Goal: Information Seeking & Learning: Check status

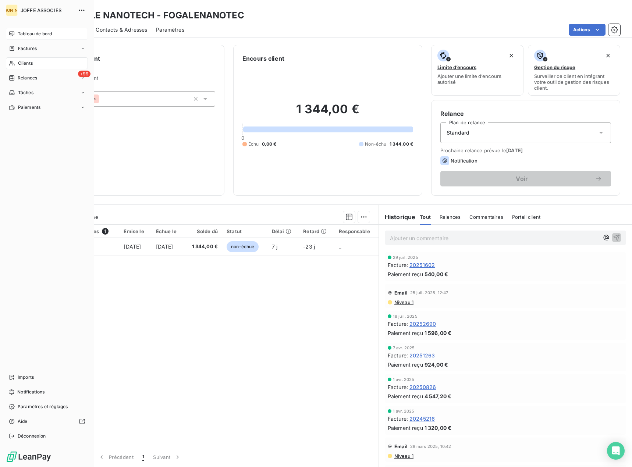
click at [26, 35] on span "Tableau de bord" at bounding box center [35, 34] width 34 height 7
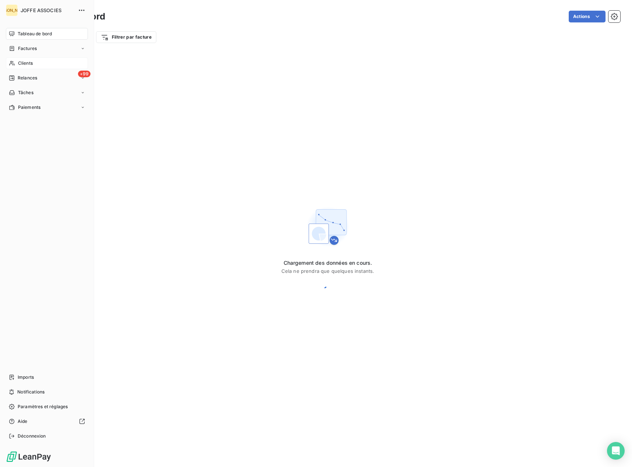
click at [19, 65] on span "Clients" at bounding box center [25, 63] width 15 height 7
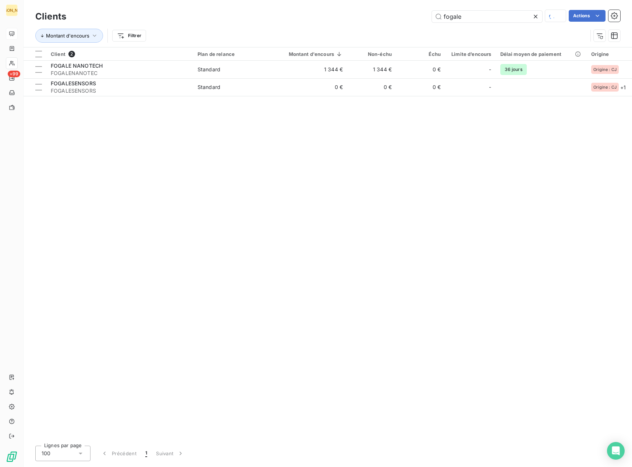
click at [537, 18] on icon at bounding box center [535, 16] width 7 height 7
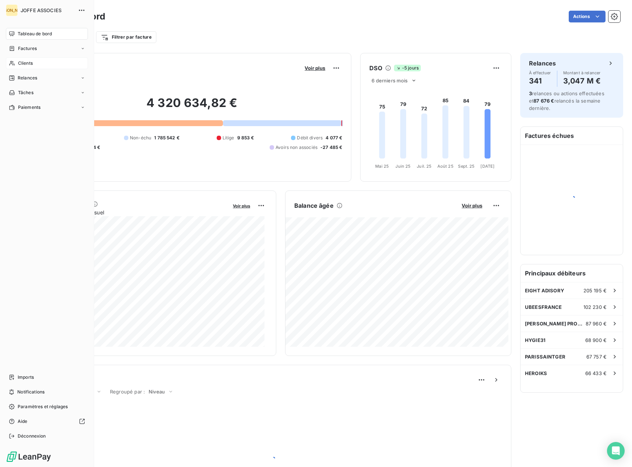
click at [14, 64] on icon at bounding box center [12, 63] width 6 height 6
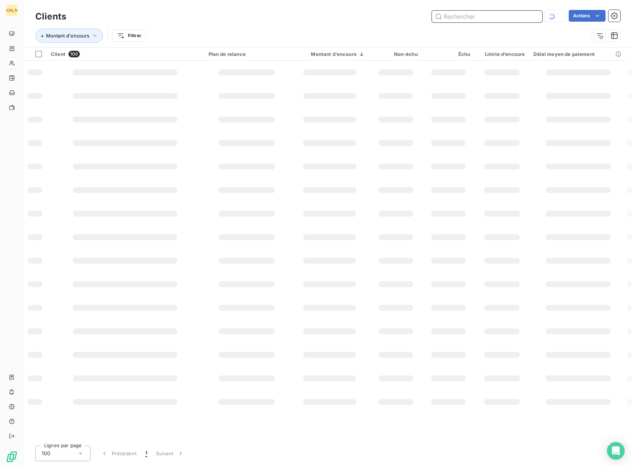
click at [488, 16] on input "text" at bounding box center [487, 17] width 110 height 12
type input "tiers"
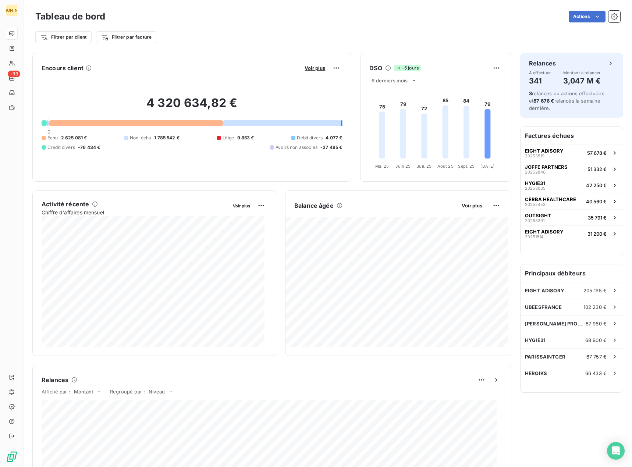
drag, startPoint x: 389, startPoint y: 37, endPoint x: 377, endPoint y: 40, distance: 12.9
click at [389, 37] on div "Filtrer par client Filtrer par facture" at bounding box center [327, 37] width 585 height 14
drag, startPoint x: 452, startPoint y: 25, endPoint x: 424, endPoint y: 29, distance: 28.7
click at [452, 25] on div "Filtrer par client Filtrer par facture" at bounding box center [327, 34] width 585 height 20
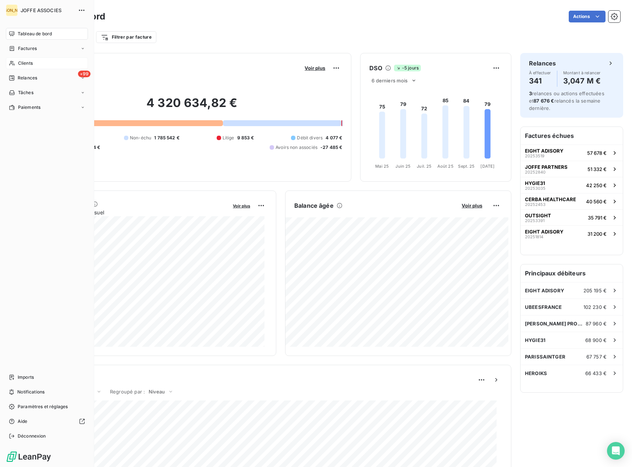
click at [19, 63] on span "Clients" at bounding box center [25, 63] width 15 height 7
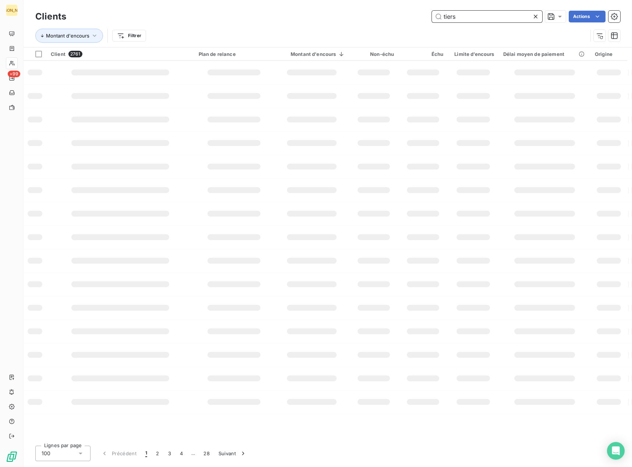
type input "tiers"
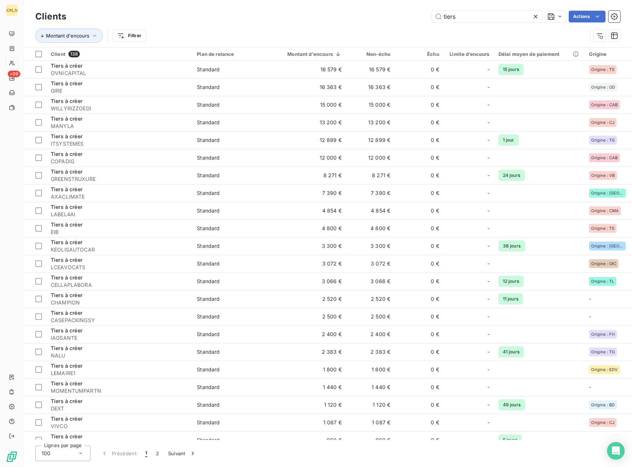
click at [196, 16] on div "tiers Actions" at bounding box center [347, 17] width 545 height 12
click at [173, 18] on div "tiers Actions" at bounding box center [347, 17] width 545 height 12
type input "tiers"
click at [213, 14] on div "tiers Actions" at bounding box center [347, 17] width 545 height 12
click at [205, 10] on div "Clients tiers Actions" at bounding box center [327, 16] width 585 height 15
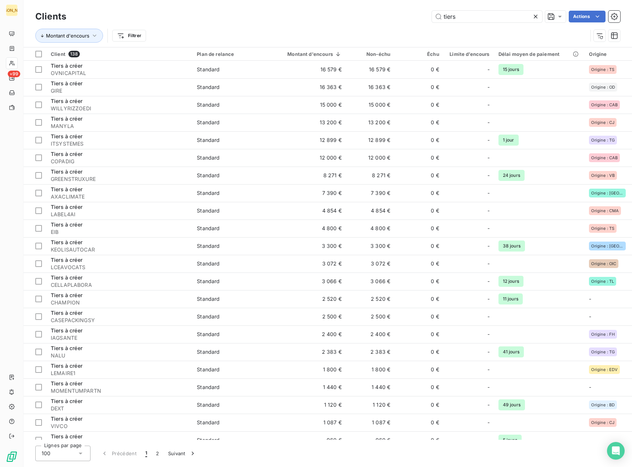
click at [352, 22] on div "tiers Actions" at bounding box center [347, 17] width 545 height 12
click at [219, 14] on div "tiers Actions" at bounding box center [347, 17] width 545 height 12
click at [306, 18] on div "tiers Actions" at bounding box center [347, 17] width 545 height 12
click at [183, 26] on div "Montant d'encours Filtrer" at bounding box center [327, 35] width 585 height 23
click at [394, 21] on div "tiers Actions" at bounding box center [347, 17] width 545 height 12
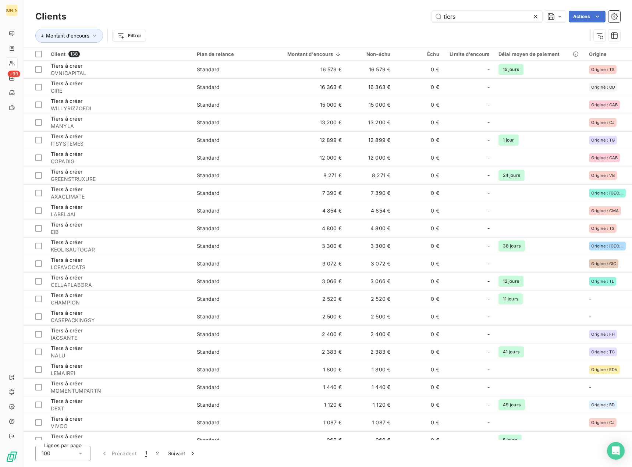
click at [186, 18] on div "tiers Actions" at bounding box center [347, 17] width 545 height 12
click at [192, 39] on div "Montant d'encours Filtrer" at bounding box center [311, 36] width 552 height 14
click at [205, 25] on div "Montant d'encours Filtrer" at bounding box center [327, 35] width 585 height 23
click at [208, 1] on div "Clients tiers Actions Montant d'encours Filtrer" at bounding box center [328, 23] width 609 height 47
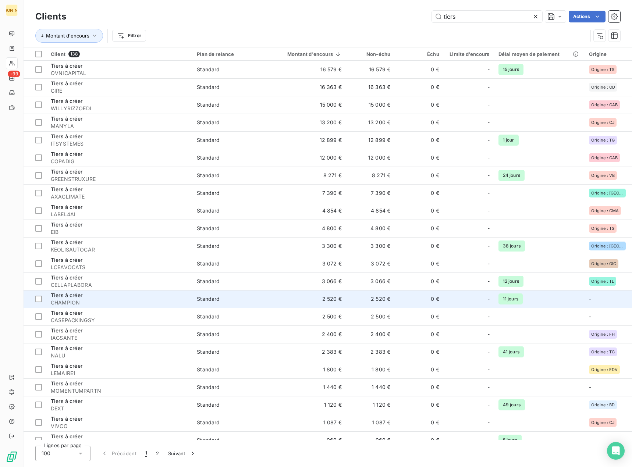
click at [112, 297] on div "Tiers à créer" at bounding box center [119, 295] width 137 height 7
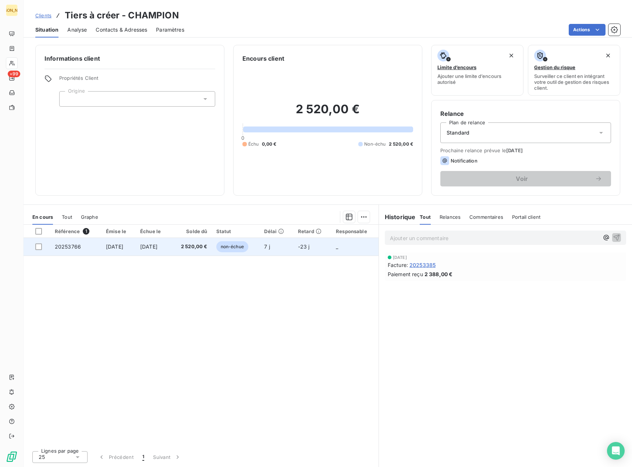
click at [284, 249] on td "7 j" at bounding box center [276, 247] width 33 height 18
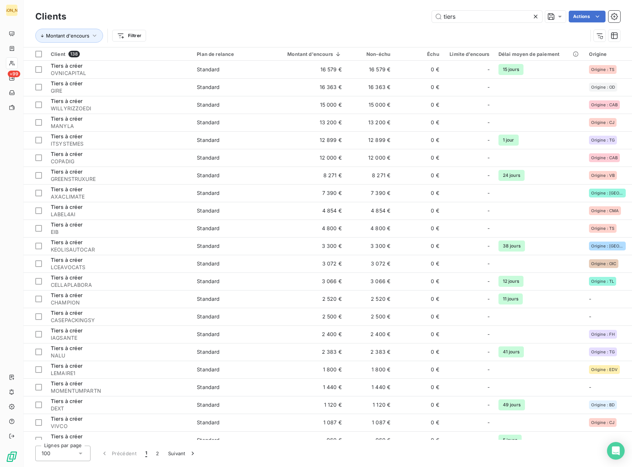
click at [234, 27] on div "Montant d'encours Filtrer" at bounding box center [327, 35] width 585 height 23
click at [177, 12] on div "tiers Actions" at bounding box center [347, 17] width 545 height 12
click at [181, 19] on div "tiers Actions" at bounding box center [347, 17] width 545 height 12
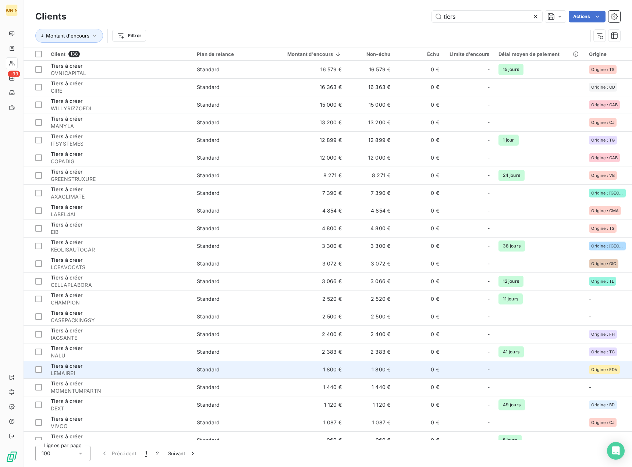
click at [91, 361] on td "Tiers à créer LEMAIRE1" at bounding box center [119, 370] width 146 height 18
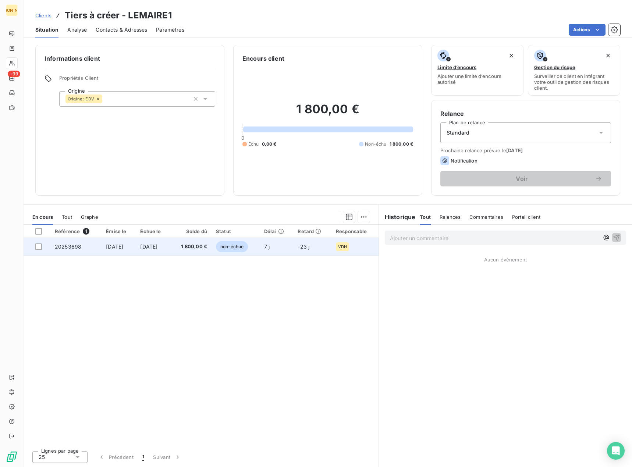
click at [121, 252] on td "[DATE]" at bounding box center [119, 247] width 34 height 18
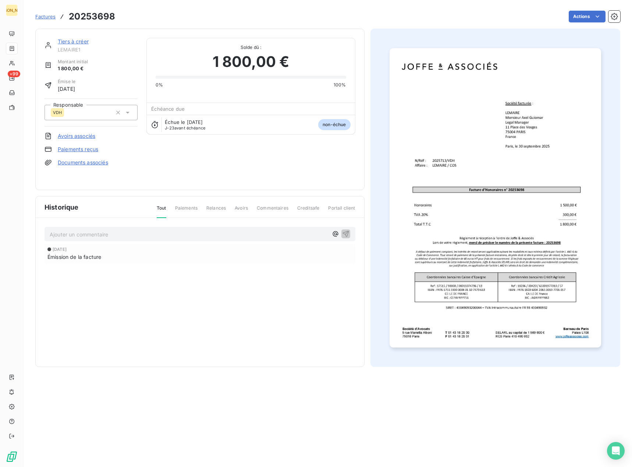
click at [195, 8] on div "Factures 20253698 Actions" at bounding box center [327, 12] width 585 height 24
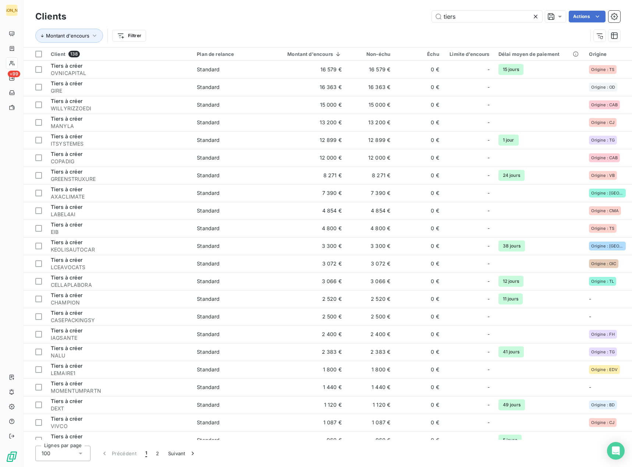
click at [221, 16] on div "tiers Actions" at bounding box center [347, 17] width 545 height 12
click at [229, 32] on div "Montant d'encours Filtrer" at bounding box center [311, 36] width 552 height 14
click at [282, 26] on div "Montant d'encours Filtrer" at bounding box center [327, 35] width 585 height 23
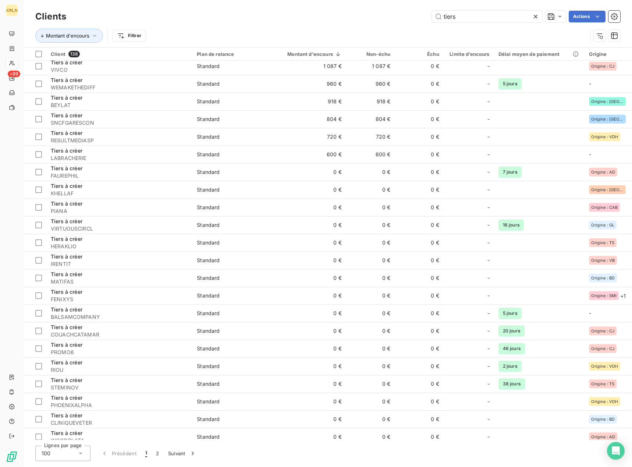
scroll to position [368, 0]
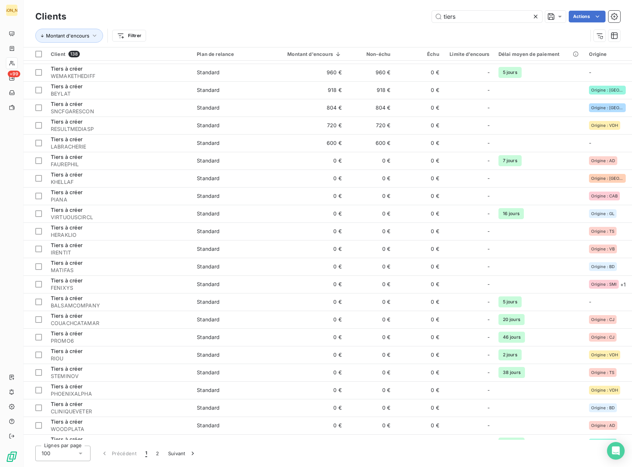
click at [202, 13] on div "tiers Actions" at bounding box center [347, 17] width 545 height 12
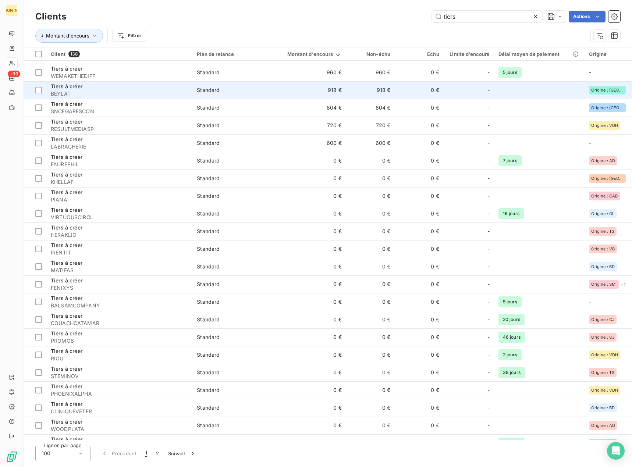
click at [186, 96] on span "BEYLAT" at bounding box center [119, 93] width 137 height 7
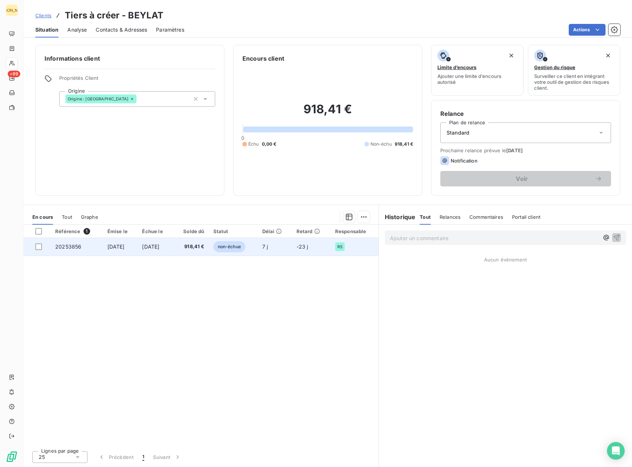
click at [158, 249] on span "[DATE]" at bounding box center [150, 247] width 17 height 6
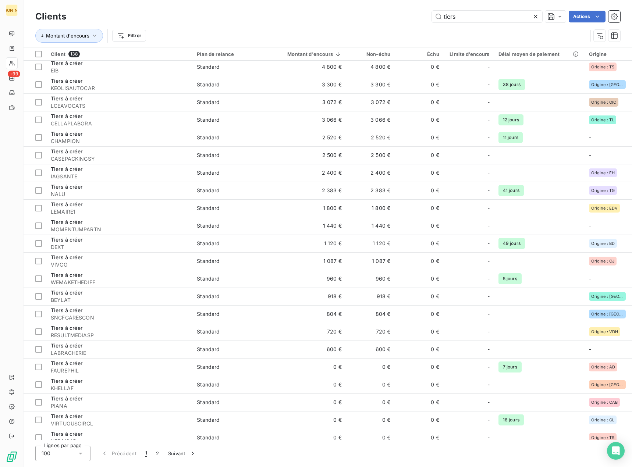
scroll to position [221, 0]
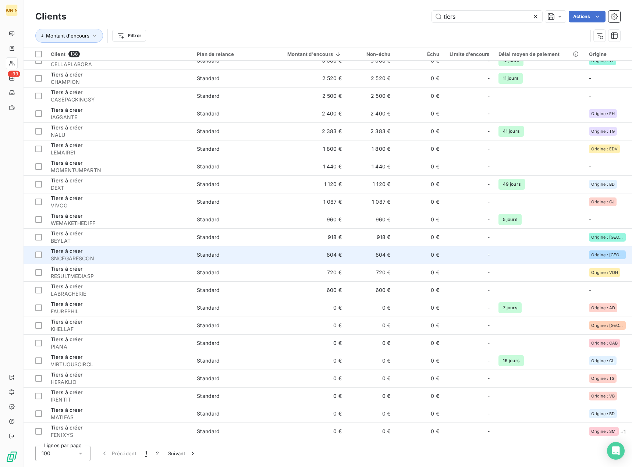
click at [84, 258] on span "SNCFGARESCON" at bounding box center [119, 258] width 137 height 7
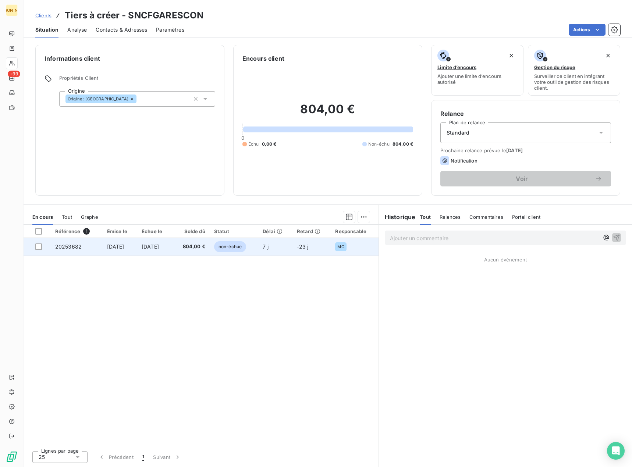
click at [203, 244] on span "804,00 €" at bounding box center [191, 246] width 28 height 7
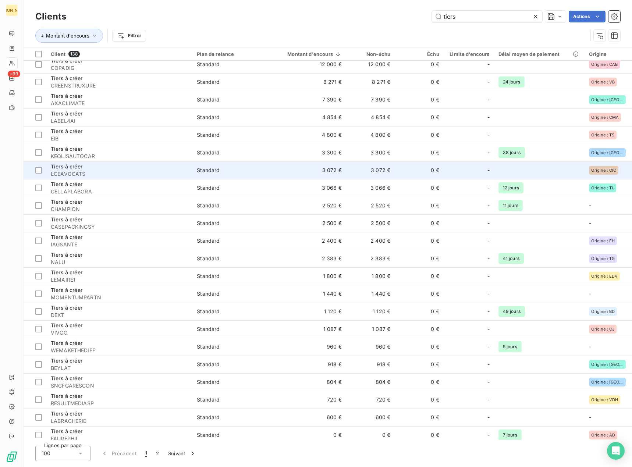
scroll to position [184, 0]
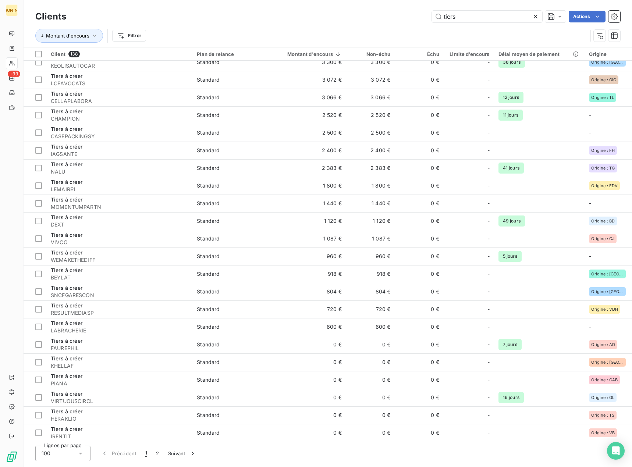
click at [190, 28] on div "Montant d'encours Filtrer" at bounding box center [327, 35] width 585 height 23
click at [277, 21] on div "tiers Actions" at bounding box center [347, 17] width 545 height 12
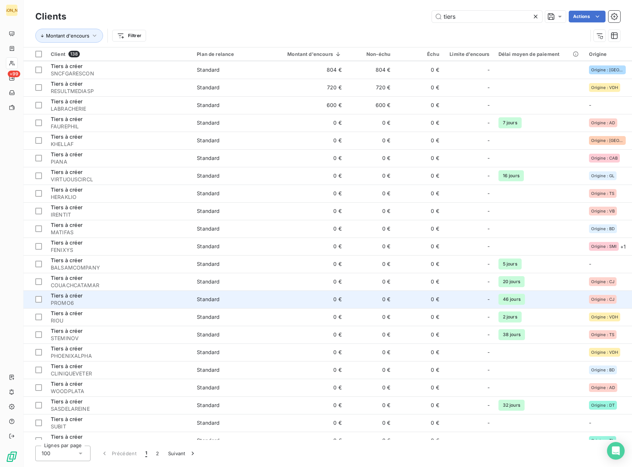
scroll to position [368, 0]
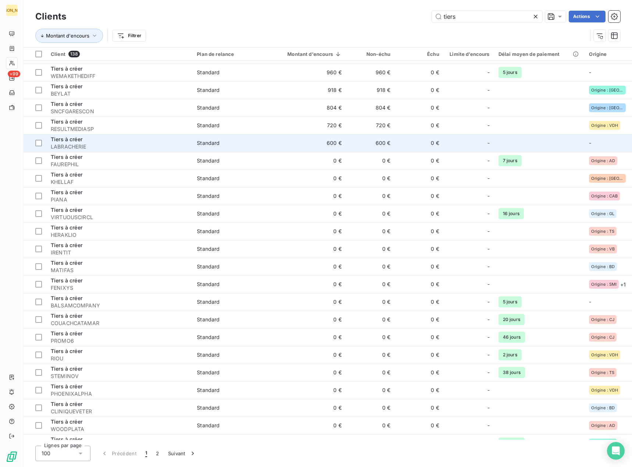
click at [405, 146] on td "0 €" at bounding box center [419, 143] width 49 height 18
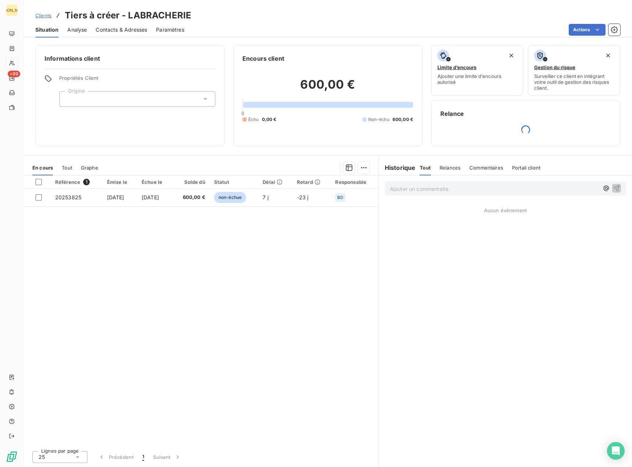
click at [150, 100] on div at bounding box center [137, 98] width 156 height 15
click at [69, 132] on div at bounding box center [67, 131] width 7 height 7
click at [67, 136] on li "Origine : BD" at bounding box center [137, 132] width 156 height 18
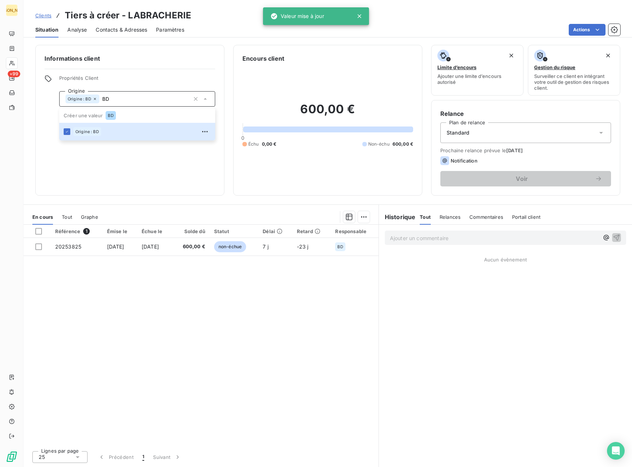
type input "BD"
click at [45, 17] on span "Clients" at bounding box center [43, 16] width 16 height 6
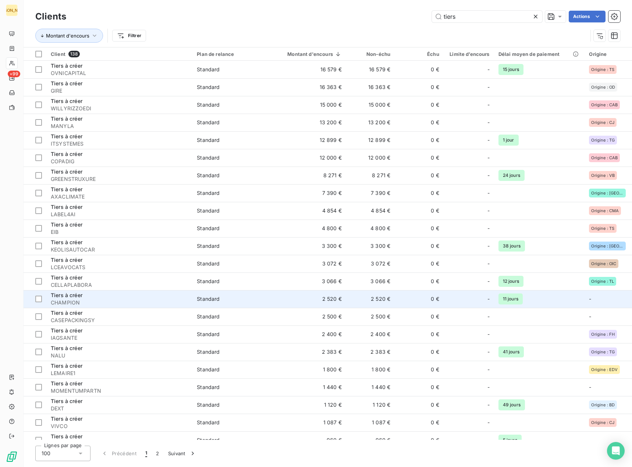
click at [221, 297] on span "Standard" at bounding box center [232, 298] width 70 height 7
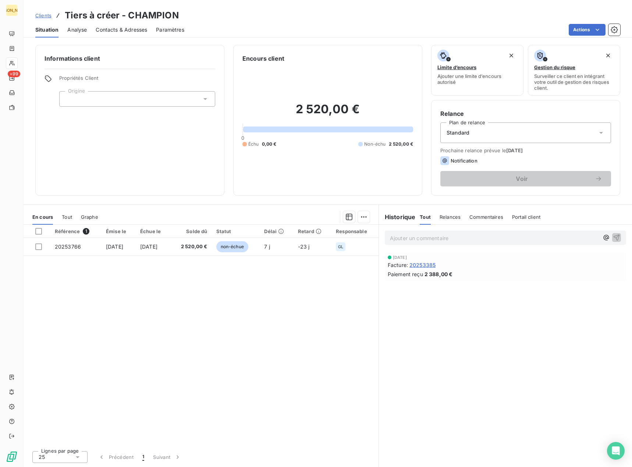
click at [86, 100] on div at bounding box center [137, 98] width 156 height 15
click at [67, 131] on div at bounding box center [67, 131] width 7 height 7
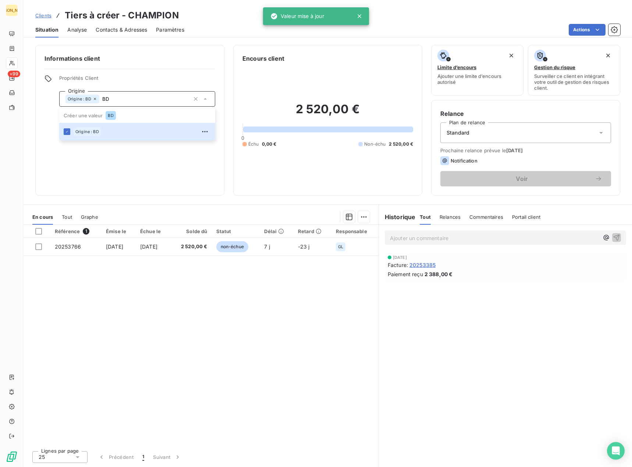
type input "BD"
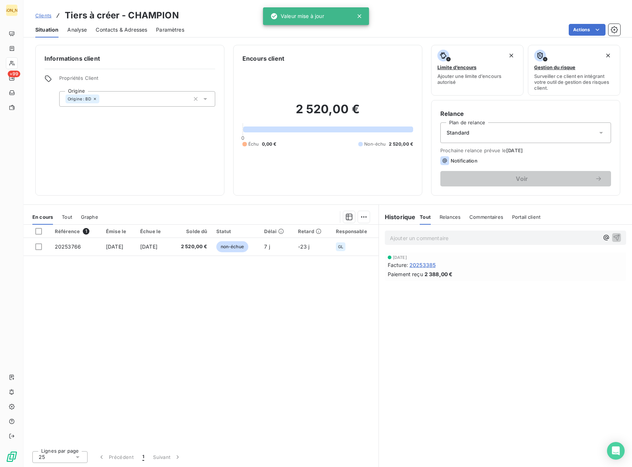
click at [47, 18] on span "Clients" at bounding box center [43, 16] width 16 height 6
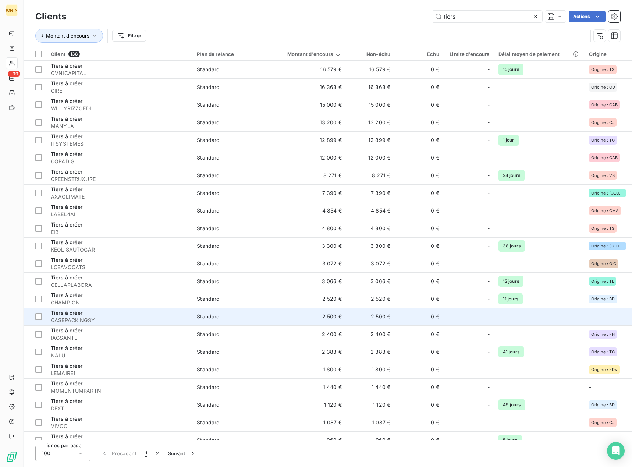
click at [155, 316] on div "Tiers à créer" at bounding box center [119, 312] width 137 height 7
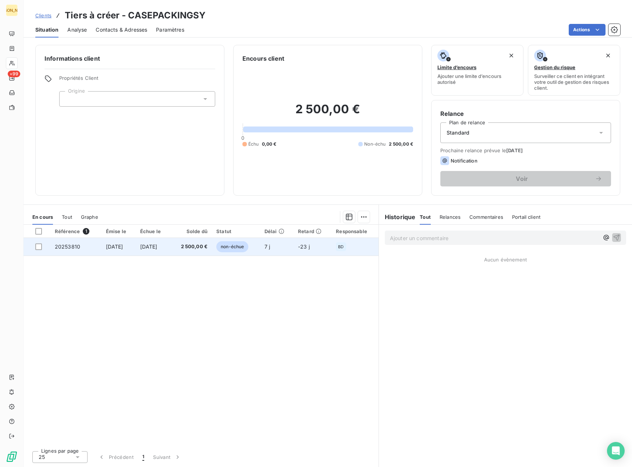
click at [143, 241] on td "[DATE]" at bounding box center [153, 247] width 35 height 18
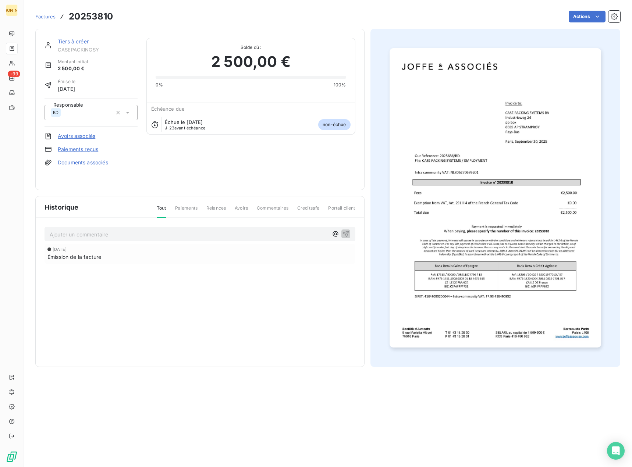
click at [74, 42] on link "Tiers à créer" at bounding box center [73, 41] width 31 height 6
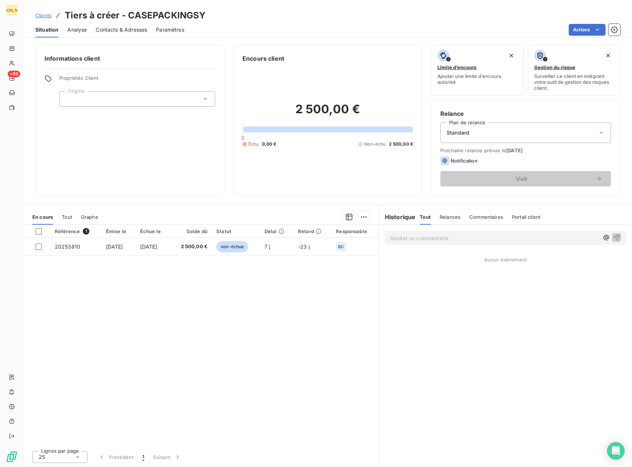
click at [98, 99] on div at bounding box center [137, 98] width 156 height 15
click at [66, 134] on div at bounding box center [67, 131] width 7 height 7
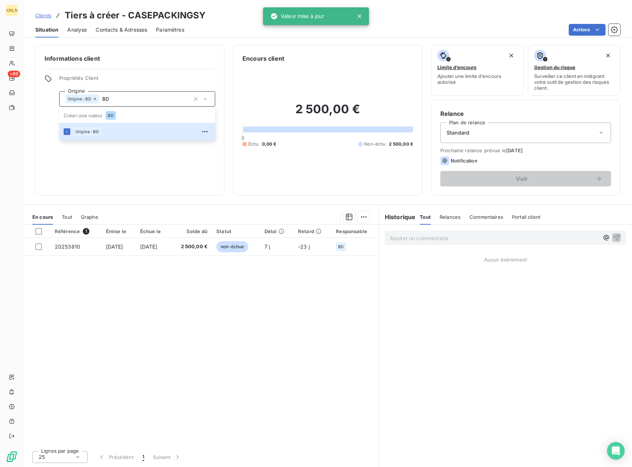
type input "BD"
click at [38, 14] on span "Clients" at bounding box center [43, 16] width 16 height 6
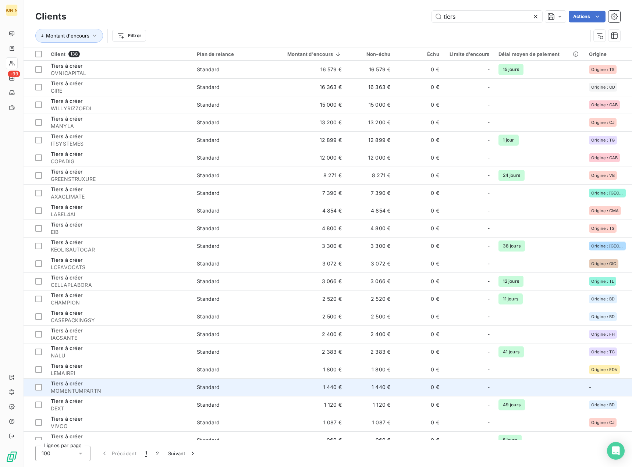
click at [104, 389] on span "MOMENTUMPARTN" at bounding box center [119, 390] width 137 height 7
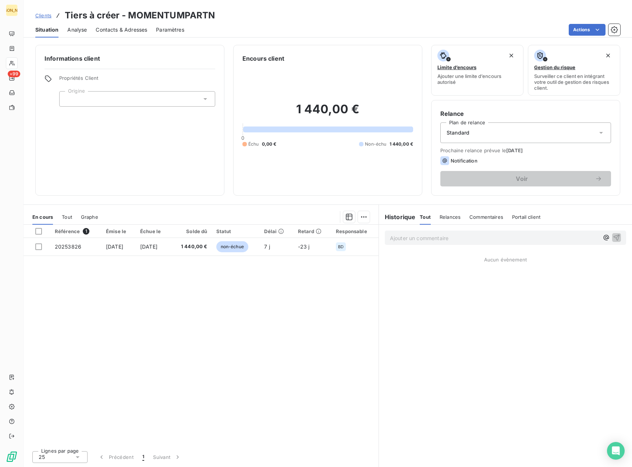
click at [109, 100] on div at bounding box center [137, 98] width 156 height 15
click at [66, 133] on div at bounding box center [67, 131] width 7 height 7
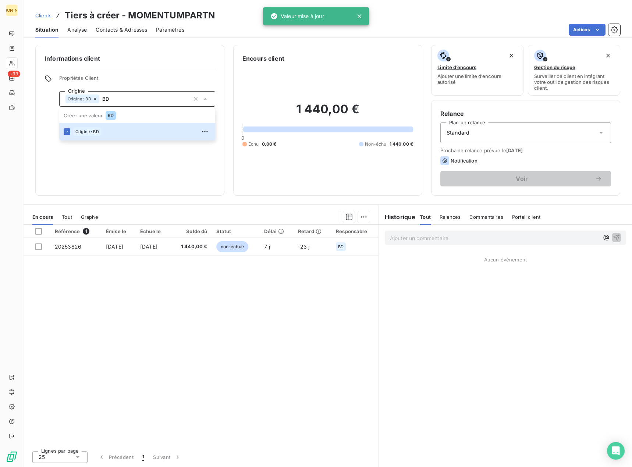
type input "BD"
click at [40, 16] on span "Clients" at bounding box center [43, 16] width 16 height 6
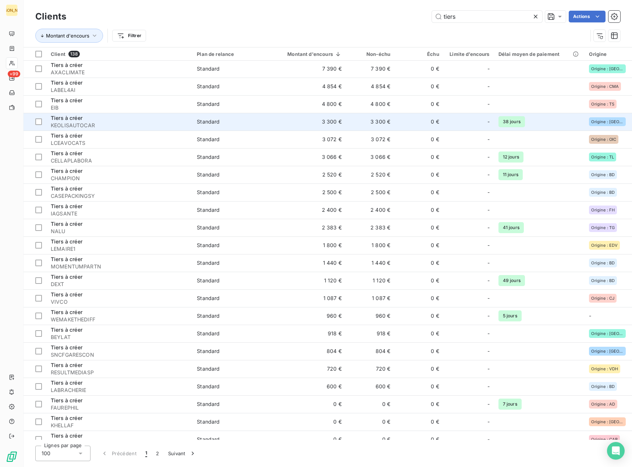
scroll to position [147, 0]
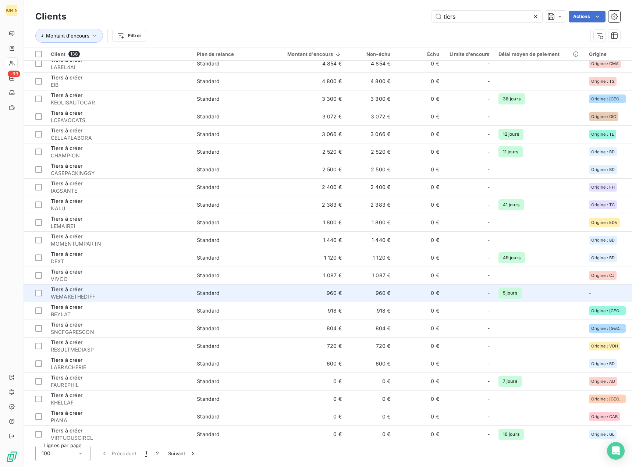
click at [134, 296] on span "WEMAKETHEDIFF" at bounding box center [119, 296] width 137 height 7
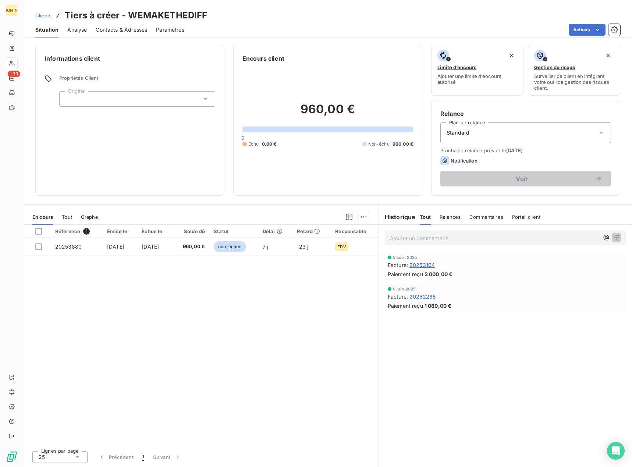
click at [100, 98] on div at bounding box center [137, 98] width 156 height 15
click at [67, 131] on div at bounding box center [67, 131] width 7 height 7
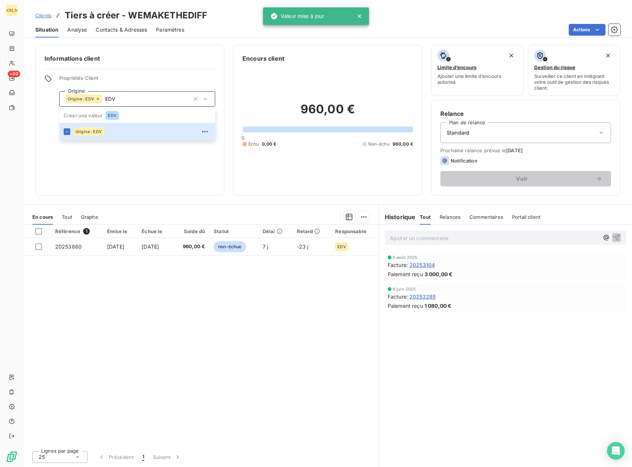
type input "EDV"
click at [46, 18] on span "Clients" at bounding box center [43, 16] width 16 height 6
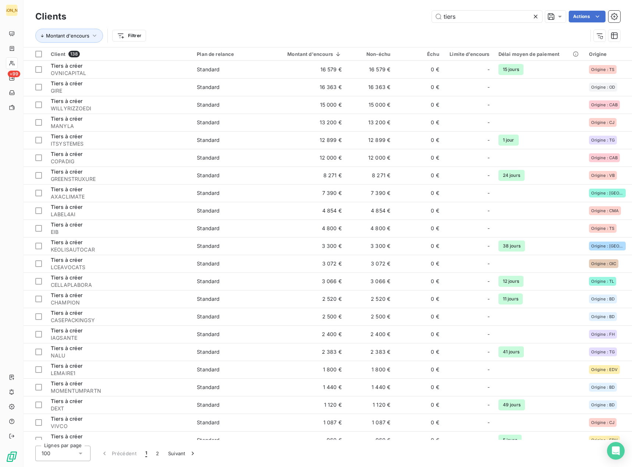
click at [538, 18] on icon at bounding box center [535, 16] width 7 height 7
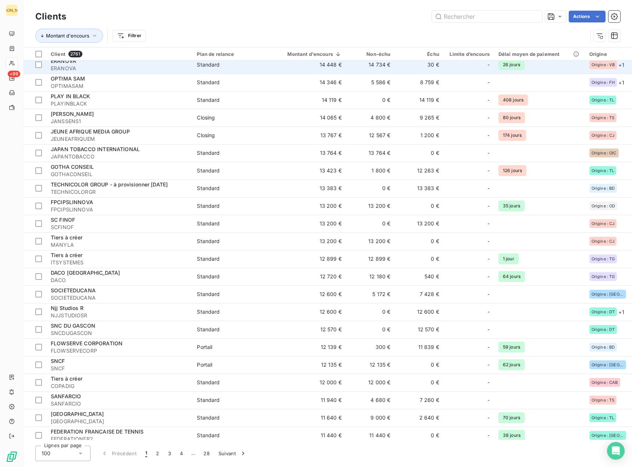
scroll to position [1387, 0]
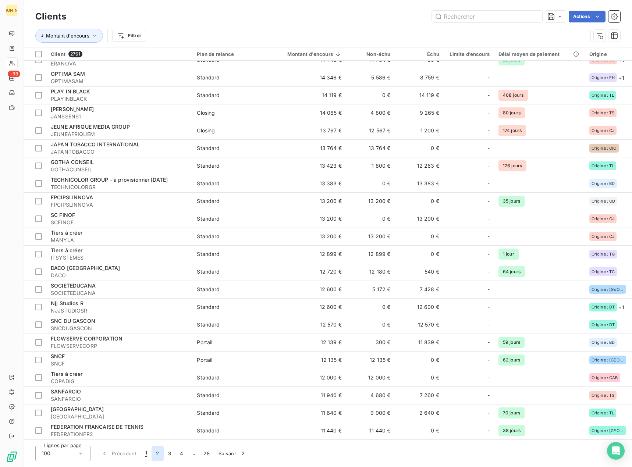
click at [154, 454] on button "2" at bounding box center [158, 453] width 12 height 15
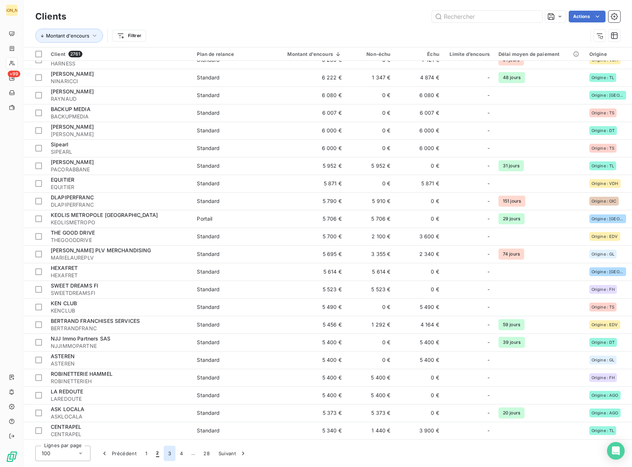
click at [165, 456] on button "3" at bounding box center [170, 453] width 12 height 15
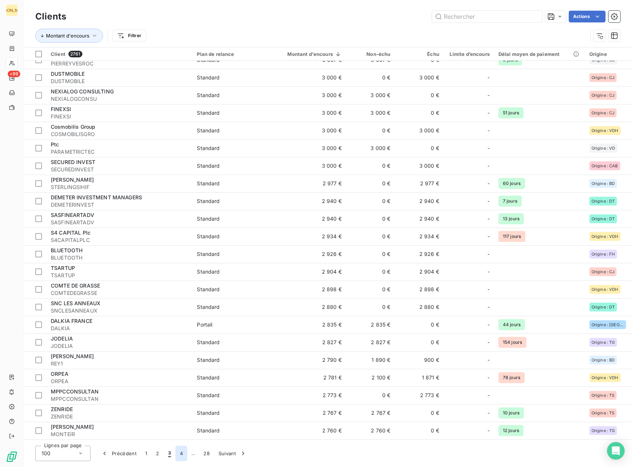
click at [182, 454] on button "4" at bounding box center [182, 453] width 12 height 15
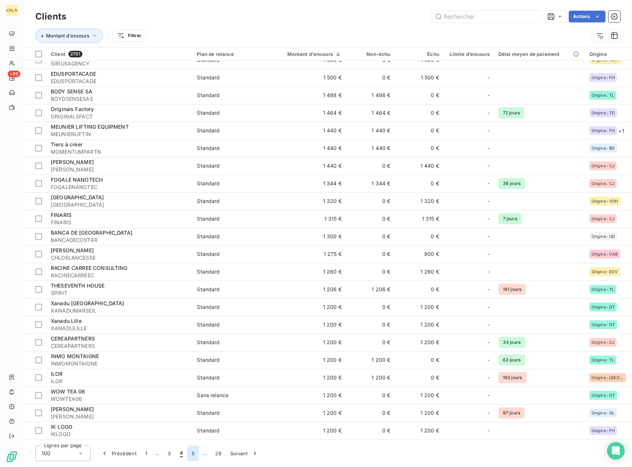
click at [189, 454] on button "5" at bounding box center [193, 453] width 12 height 15
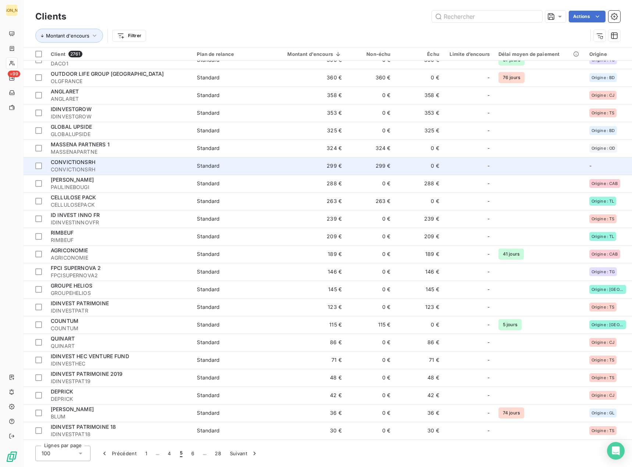
click at [214, 165] on div "Standard" at bounding box center [208, 165] width 23 height 7
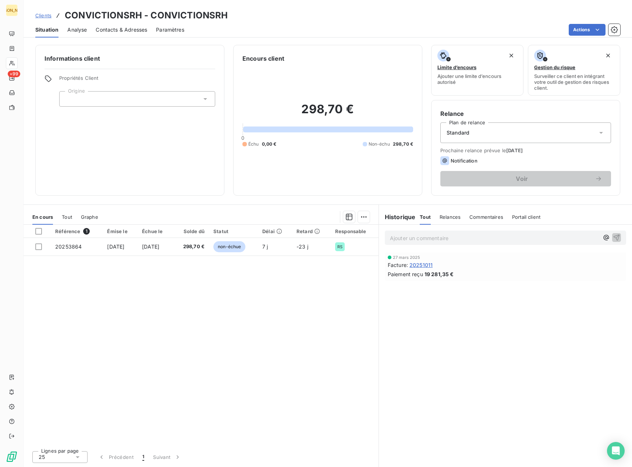
click at [124, 98] on div at bounding box center [137, 98] width 156 height 15
type input "RS"
click at [70, 132] on div at bounding box center [67, 131] width 7 height 7
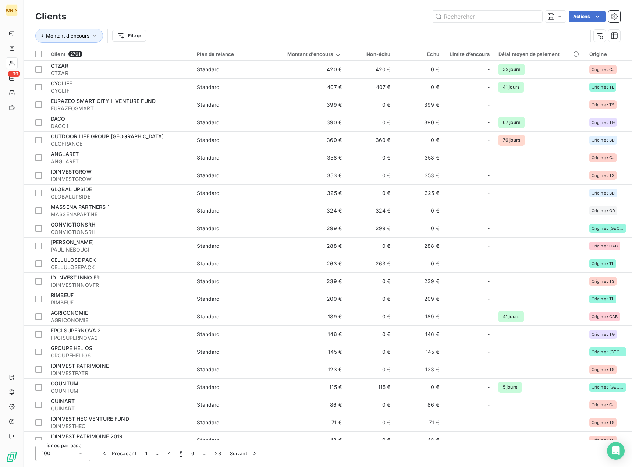
scroll to position [1387, 0]
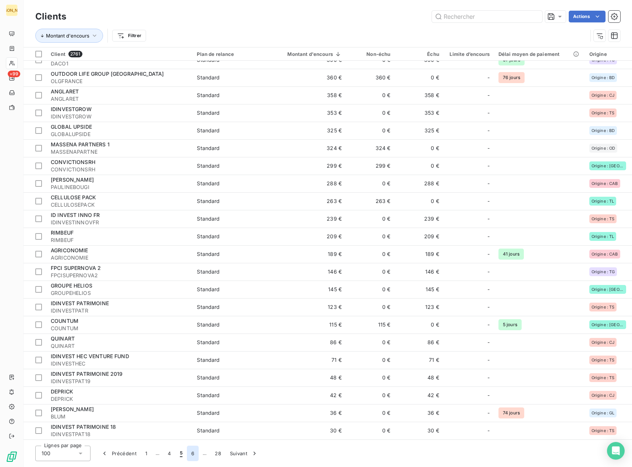
click at [191, 455] on button "6" at bounding box center [193, 453] width 12 height 15
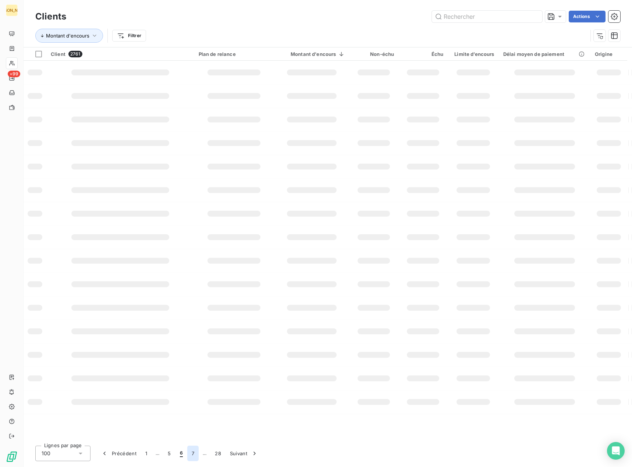
scroll to position [0, 0]
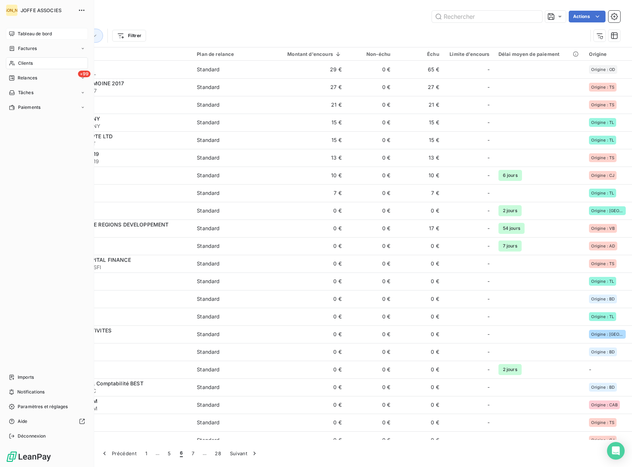
click at [31, 35] on span "Tableau de bord" at bounding box center [35, 34] width 34 height 7
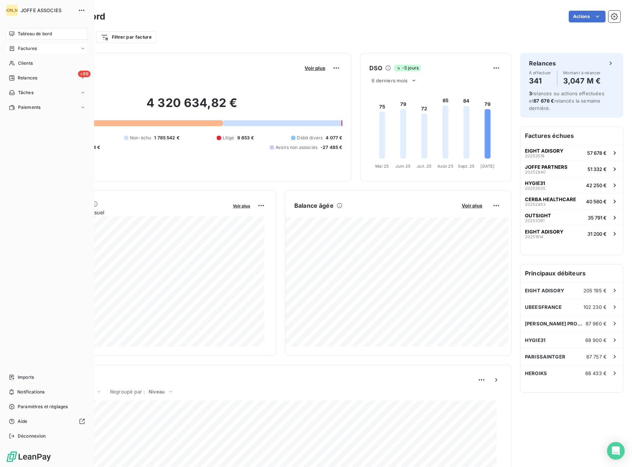
click at [23, 49] on span "Factures" at bounding box center [27, 48] width 19 height 7
